Goal: Use online tool/utility: Utilize a website feature to perform a specific function

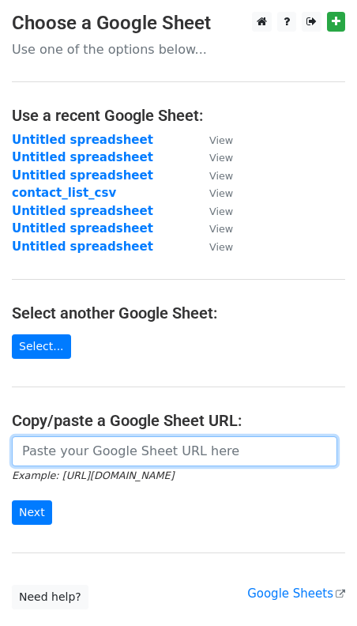
click at [81, 456] on input "url" at bounding box center [175, 451] width 326 height 30
paste input "https://docs.google.com/spreadsheets/d/1awbQGzBsgsoHTUR32THM5ZRGNLtX7SKjLwqolg1…"
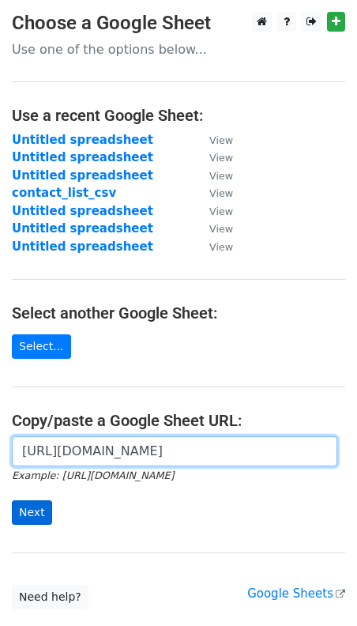
type input "[URL][DOMAIN_NAME]"
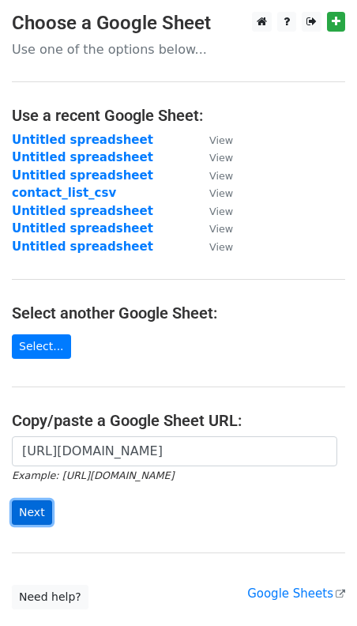
click at [23, 507] on input "Next" at bounding box center [32, 512] width 40 height 25
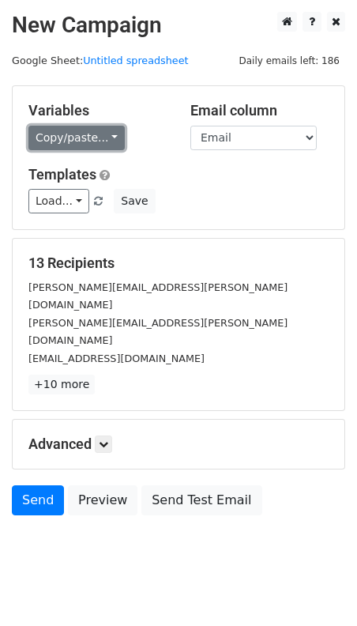
click at [57, 139] on link "Copy/paste..." at bounding box center [76, 138] width 96 height 25
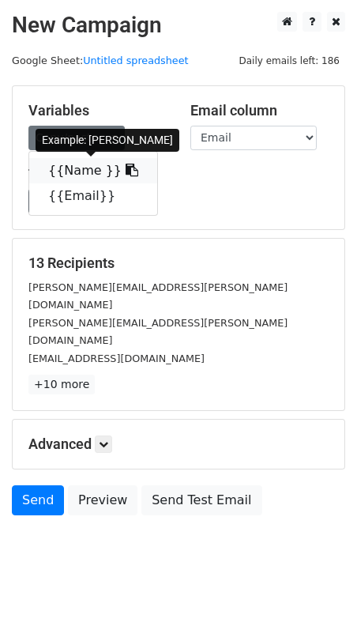
click at [69, 178] on link "{{Name }}" at bounding box center [93, 170] width 128 height 25
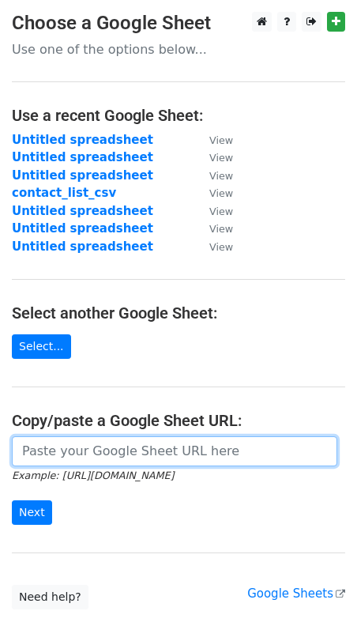
click at [63, 444] on input "url" at bounding box center [175, 451] width 326 height 30
paste input "[URL][DOMAIN_NAME]"
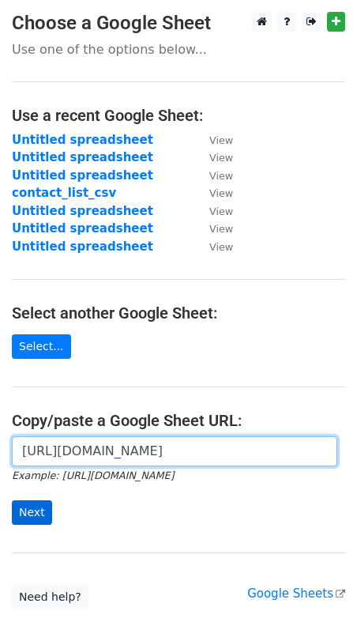
type input "https://docs.google.com/spreadsheets/d/1awbQGzBsgsoHTUR32THM5ZRGNLtX7SKjLwqolg1…"
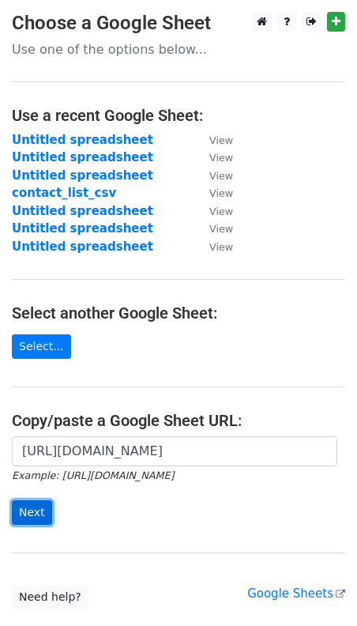
click at [38, 511] on input "Next" at bounding box center [32, 512] width 40 height 25
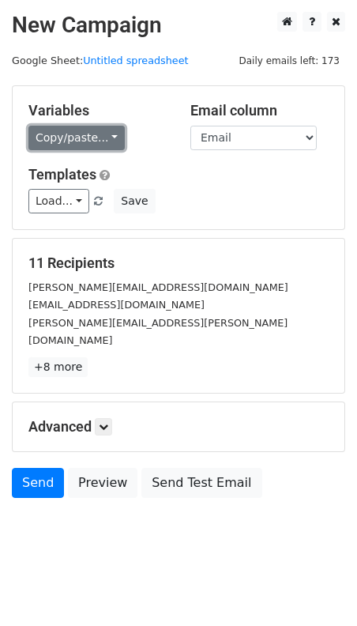
click at [71, 146] on link "Copy/paste..." at bounding box center [76, 138] width 96 height 25
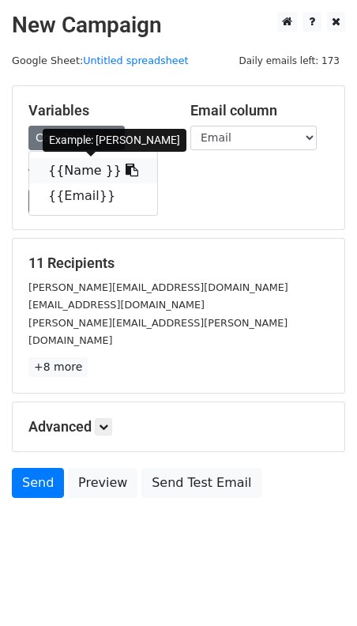
click at [73, 176] on link "{{Name }}" at bounding box center [93, 170] width 128 height 25
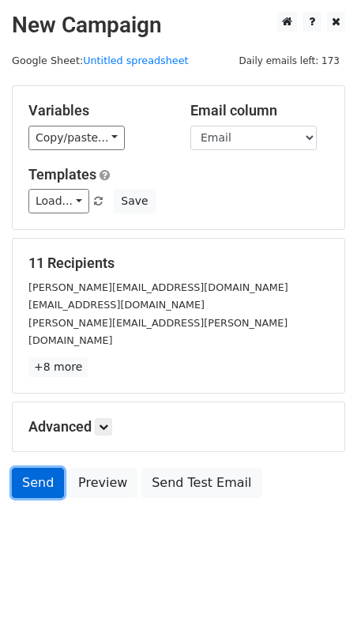
click at [39, 468] on link "Send" at bounding box center [38, 483] width 52 height 30
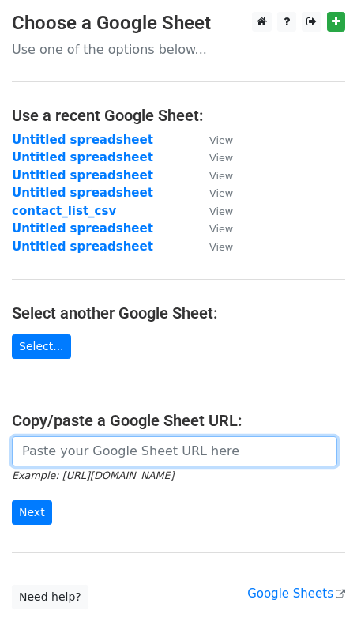
click at [98, 458] on input "url" at bounding box center [175, 451] width 326 height 30
paste input "https://docs.google.com/spreadsheets/d/1awbQGzBsgsoHTUR32THM5ZRGNLtX7SKjLwqolg1…"
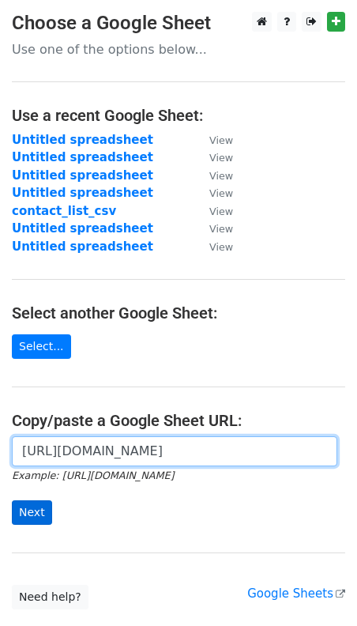
type input "https://docs.google.com/spreadsheets/d/1awbQGzBsgsoHTUR32THM5ZRGNLtX7SKjLwqolg1…"
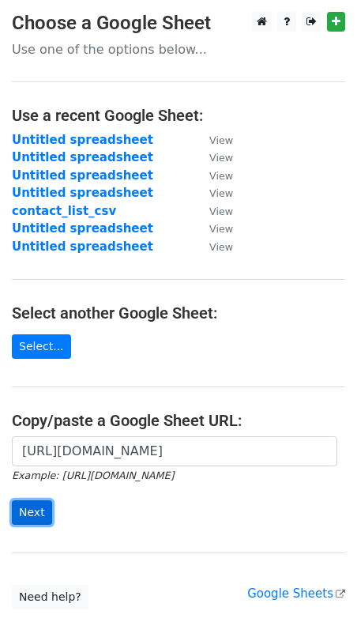
click at [32, 517] on input "Next" at bounding box center [32, 512] width 40 height 25
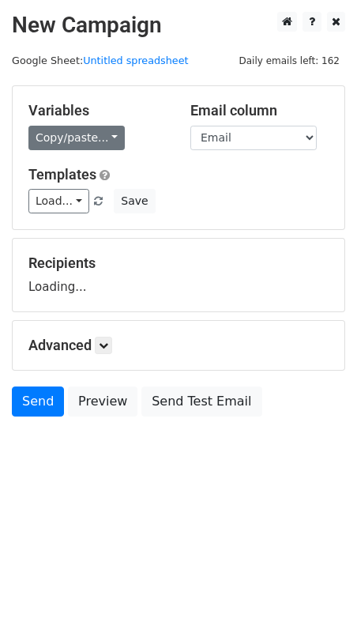
click at [70, 136] on link "Copy/paste..." at bounding box center [76, 138] width 96 height 25
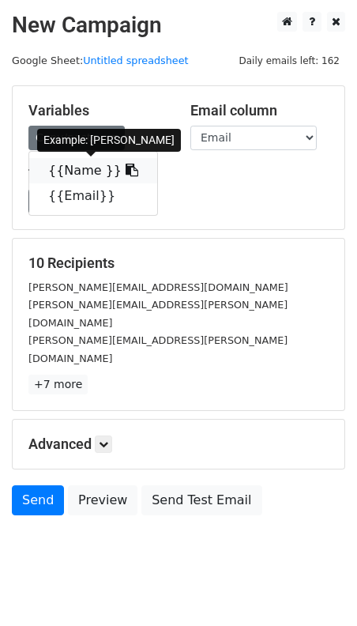
click at [74, 169] on link "{{Name }}" at bounding box center [93, 170] width 128 height 25
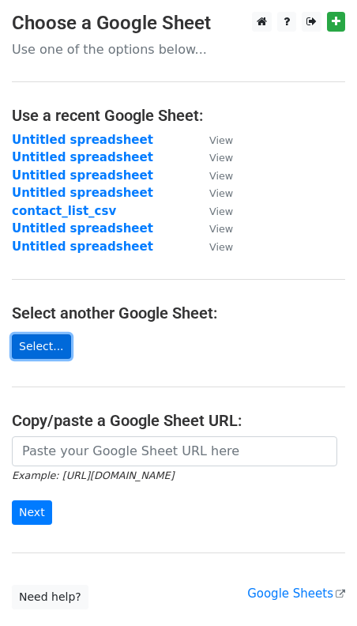
click at [44, 349] on link "Select..." at bounding box center [41, 346] width 59 height 25
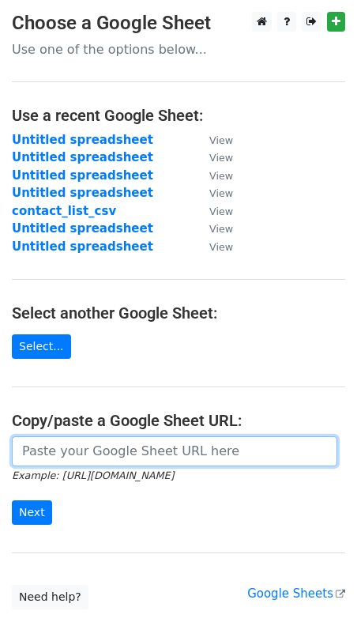
click at [38, 454] on input "url" at bounding box center [175, 451] width 326 height 30
paste input "[URL][DOMAIN_NAME]"
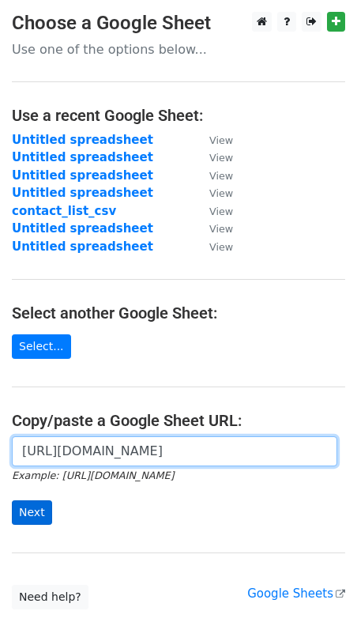
type input "[URL][DOMAIN_NAME]"
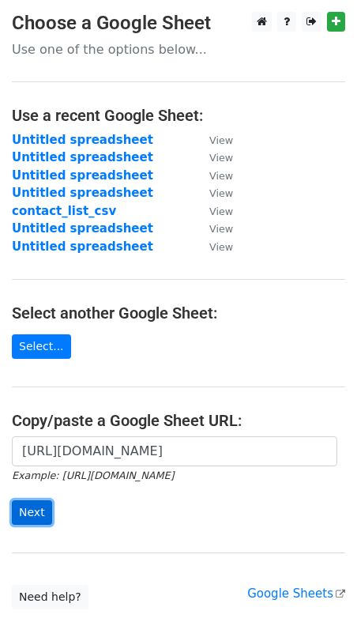
click at [34, 505] on input "Next" at bounding box center [32, 512] width 40 height 25
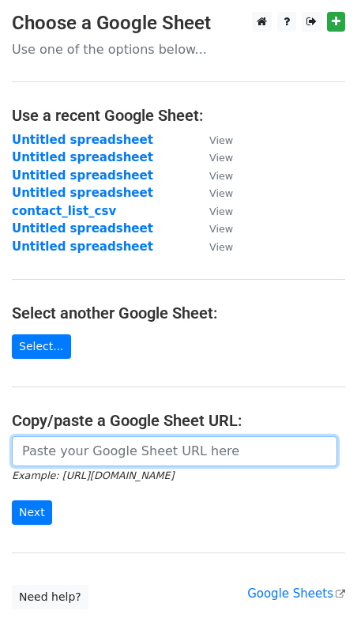
click at [70, 438] on input "url" at bounding box center [175, 451] width 326 height 30
paste input "[URL][DOMAIN_NAME]"
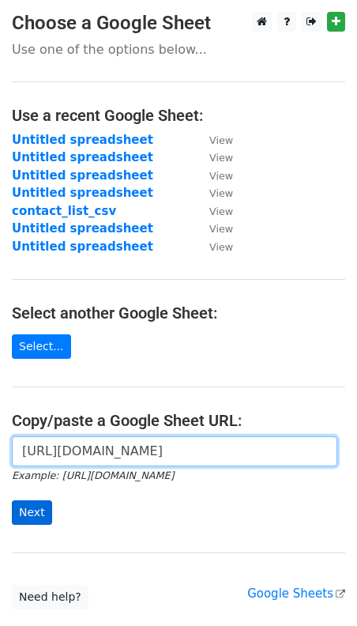
type input "[URL][DOMAIN_NAME]"
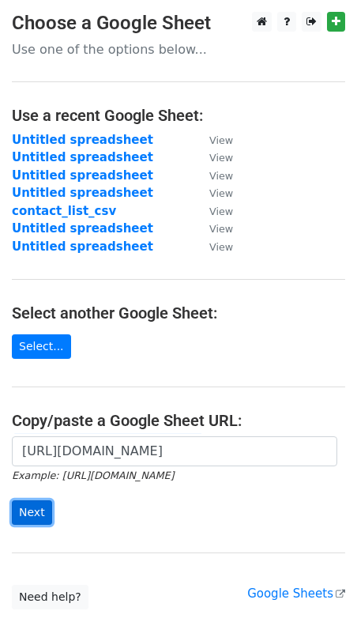
click at [36, 511] on input "Next" at bounding box center [32, 512] width 40 height 25
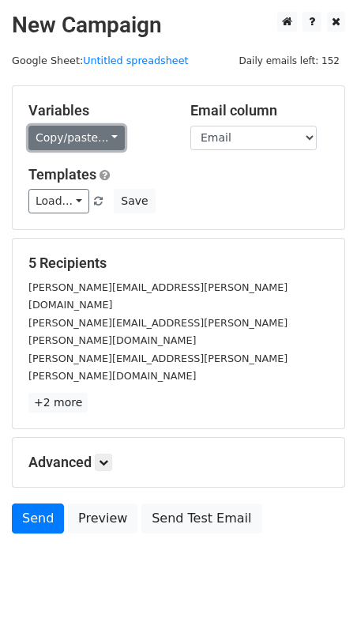
click at [76, 132] on link "Copy/paste..." at bounding box center [76, 138] width 96 height 25
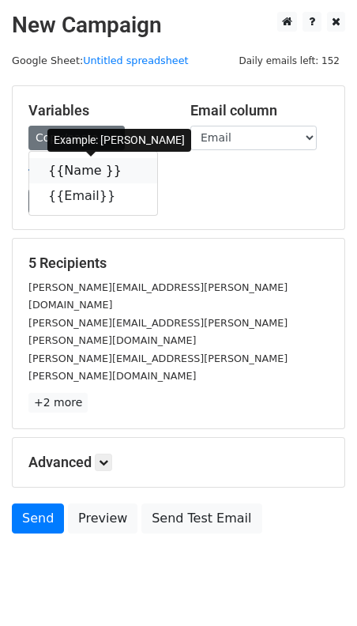
click at [67, 172] on link "{{Name }}" at bounding box center [93, 170] width 128 height 25
